Goal: Transaction & Acquisition: Purchase product/service

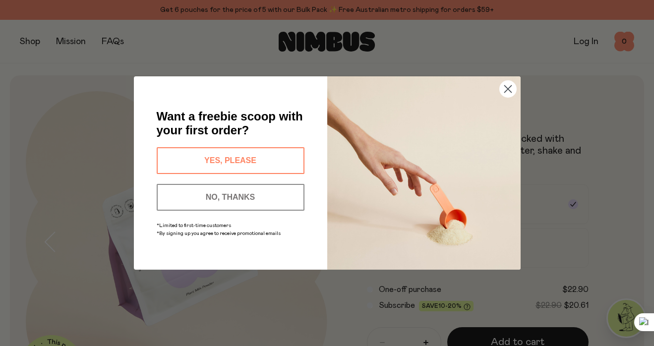
click at [506, 86] on circle "Close dialog" at bounding box center [507, 89] width 16 height 16
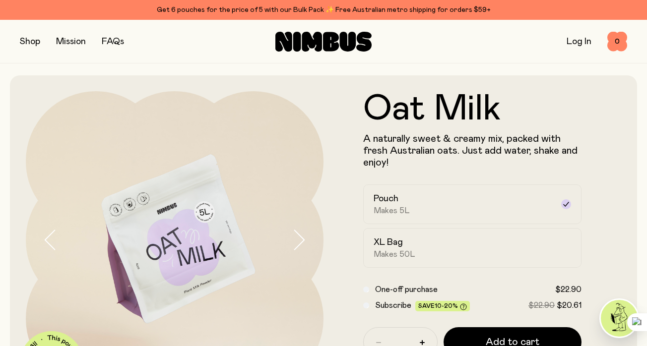
click at [31, 42] on button "button" at bounding box center [30, 42] width 20 height 14
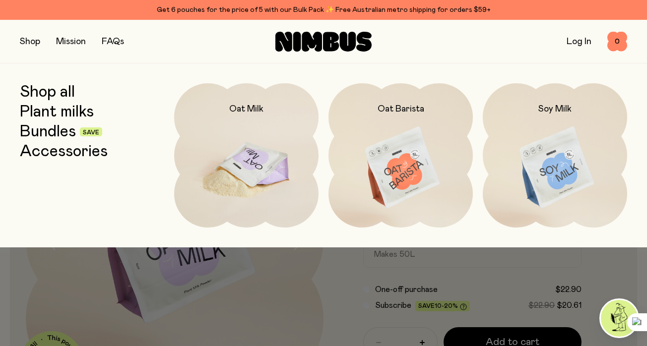
click at [245, 134] on img at bounding box center [246, 168] width 144 height 170
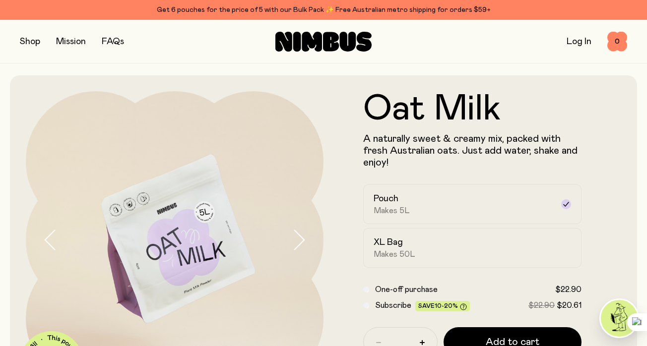
click at [30, 42] on button "button" at bounding box center [30, 42] width 20 height 14
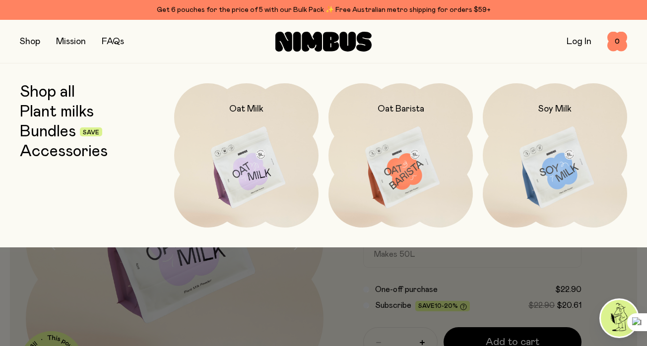
click at [49, 133] on link "Bundles" at bounding box center [48, 132] width 56 height 18
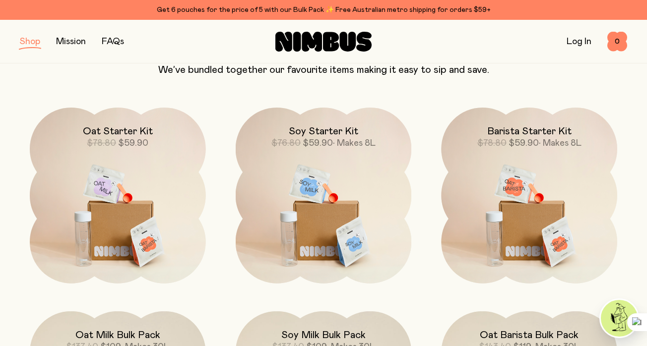
scroll to position [103, 0]
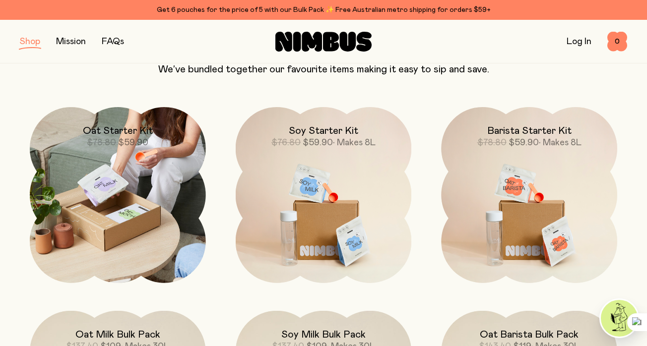
click at [106, 206] on img at bounding box center [118, 195] width 176 height 176
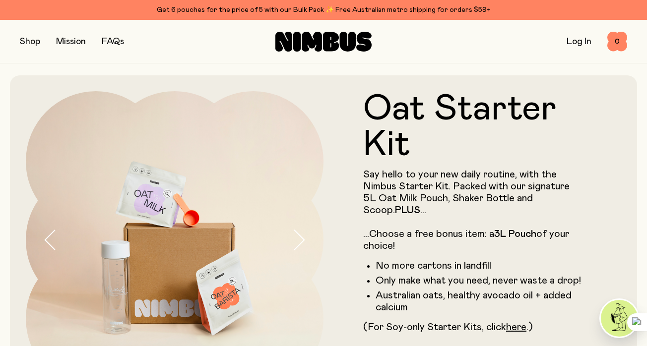
click at [417, 197] on p "Say hello to your new daily routine, with the Nimbus Starter Kit. Packed with o…" at bounding box center [472, 210] width 218 height 83
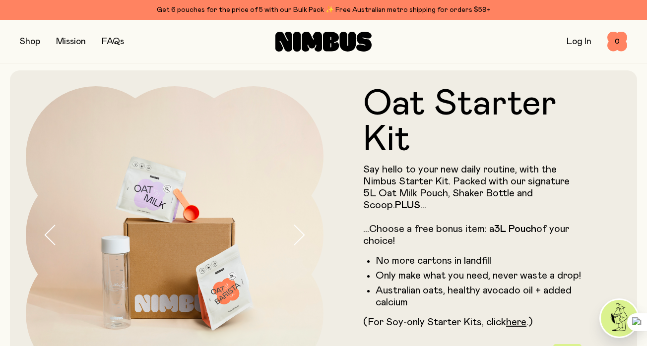
scroll to position [14, 0]
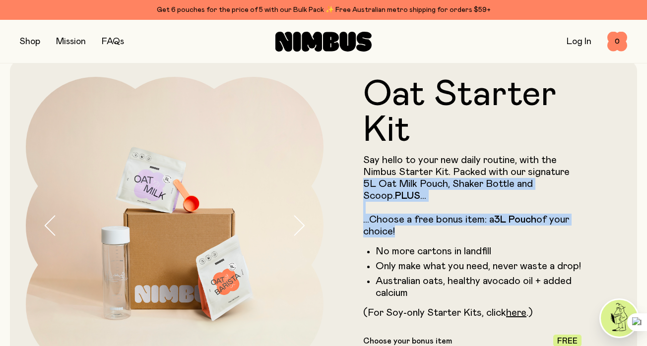
drag, startPoint x: 397, startPoint y: 232, endPoint x: 363, endPoint y: 182, distance: 60.9
click at [363, 182] on form "Oat Starter Kit Say hello to your new daily routine, with the Nimbus Starter Ki…" at bounding box center [472, 329] width 298 height 504
copy p "5L Oat Milk Pouch, Shaker Bottle and Scoop. PLUS ... ...Choose a free bonus ite…"
